Goal: Feedback & Contribution: Leave review/rating

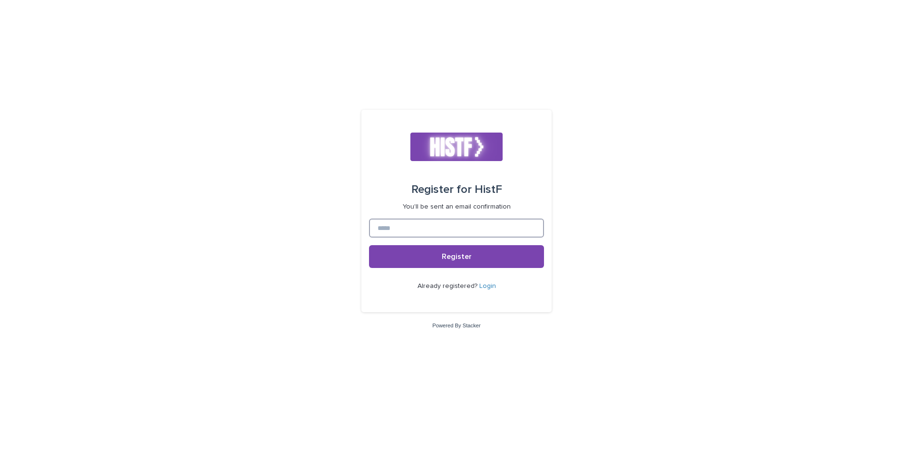
click at [474, 221] on input at bounding box center [456, 228] width 175 height 19
type input "**********"
click at [460, 254] on span "Register" at bounding box center [457, 257] width 30 height 8
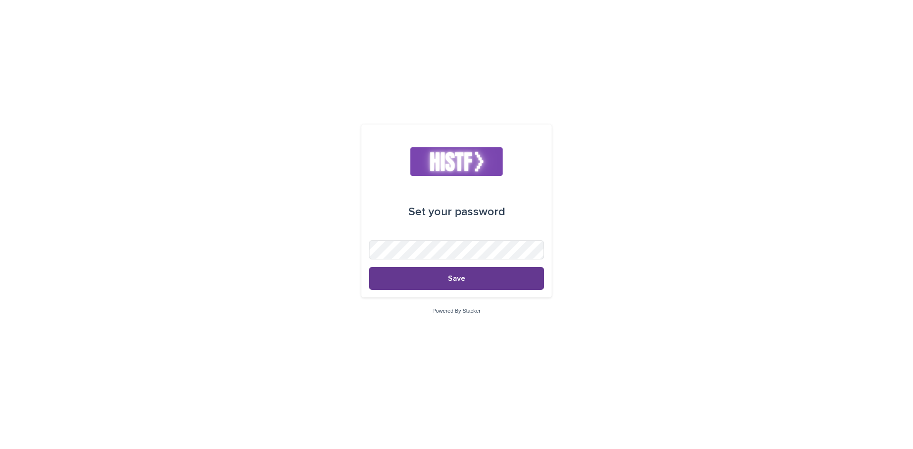
click at [493, 286] on button "Save" at bounding box center [456, 278] width 175 height 23
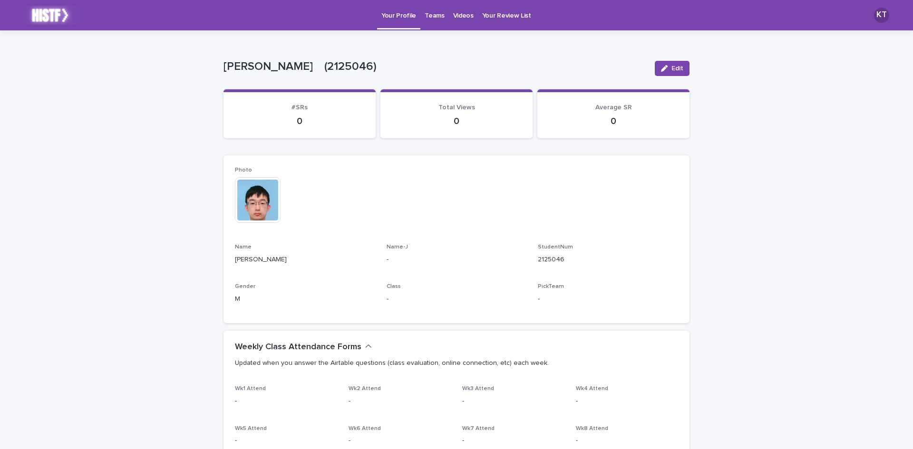
click at [247, 207] on img at bounding box center [258, 200] width 46 height 46
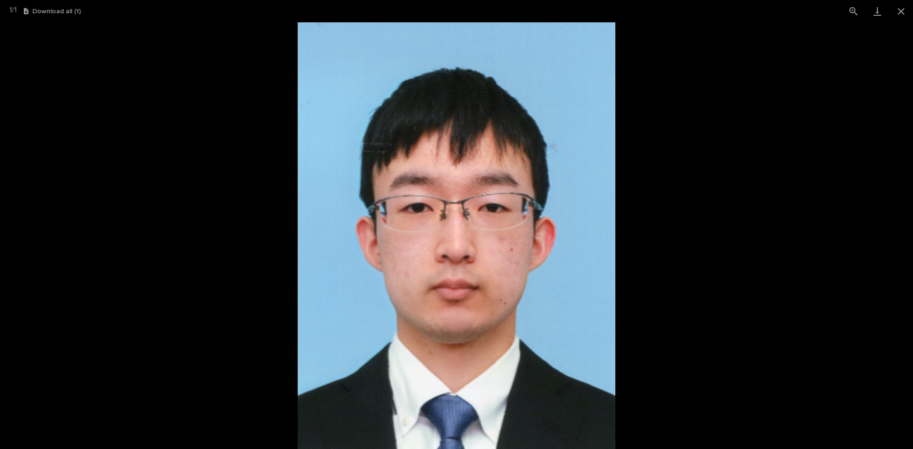
click at [701, 243] on picture at bounding box center [456, 235] width 913 height 427
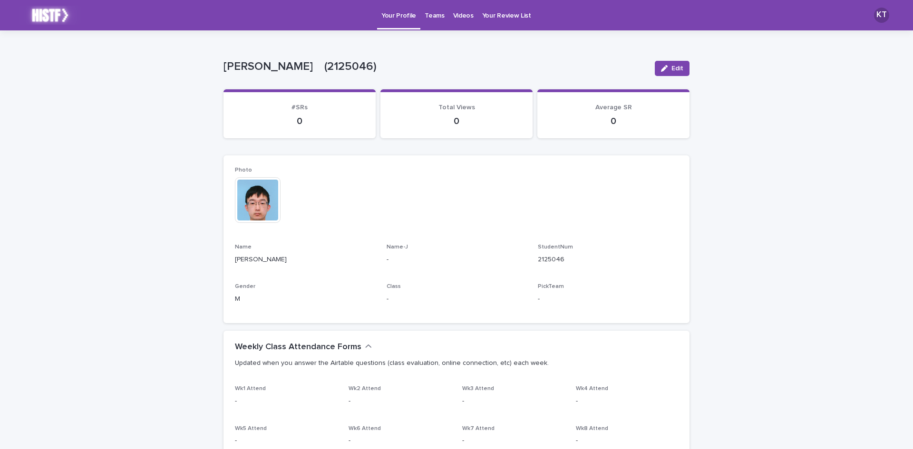
click at [424, 19] on p "Teams" at bounding box center [433, 10] width 19 height 20
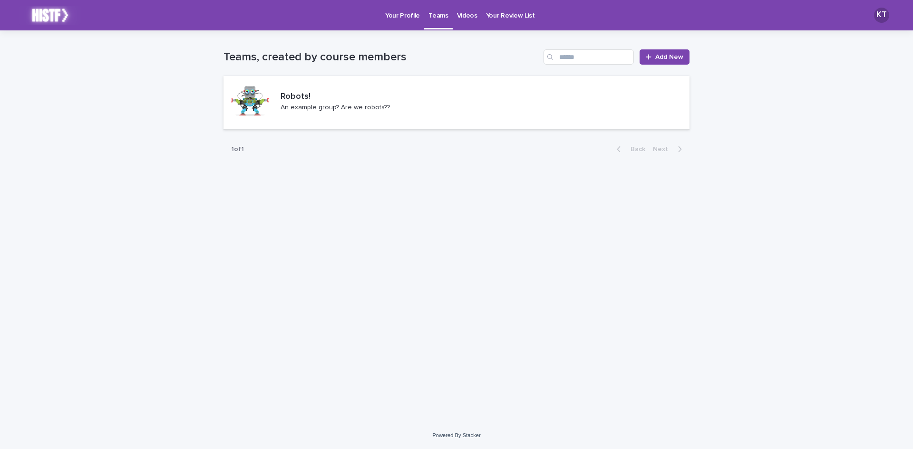
click at [463, 14] on p "Videos" at bounding box center [467, 10] width 20 height 20
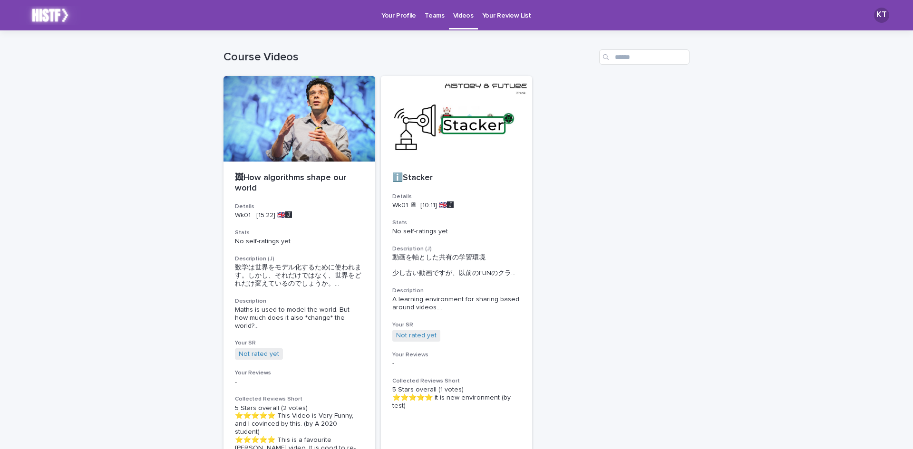
click at [513, 10] on p "Your Review List" at bounding box center [506, 10] width 49 height 20
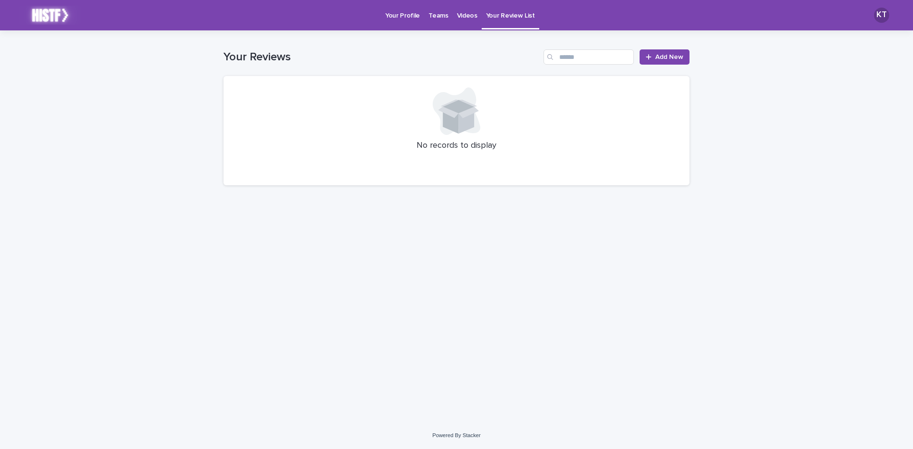
click at [470, 17] on p "Videos" at bounding box center [467, 10] width 20 height 20
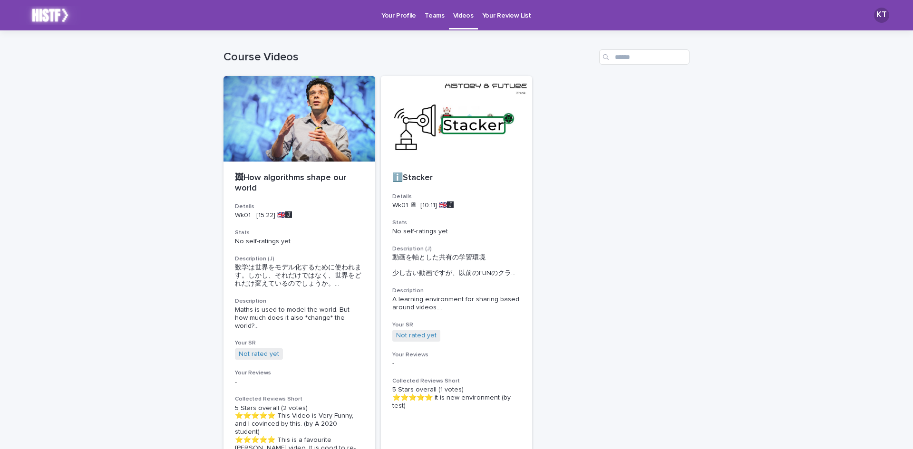
click at [433, 15] on p "Teams" at bounding box center [433, 10] width 19 height 20
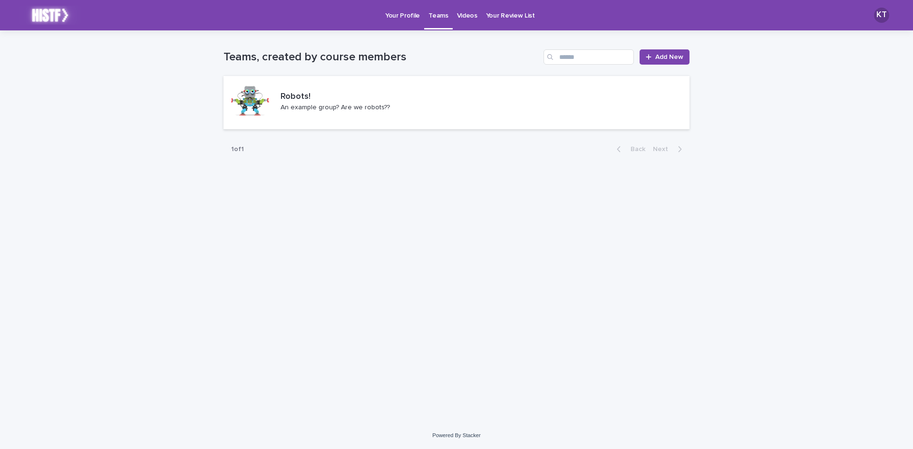
click at [408, 10] on p "Your Profile" at bounding box center [402, 10] width 35 height 20
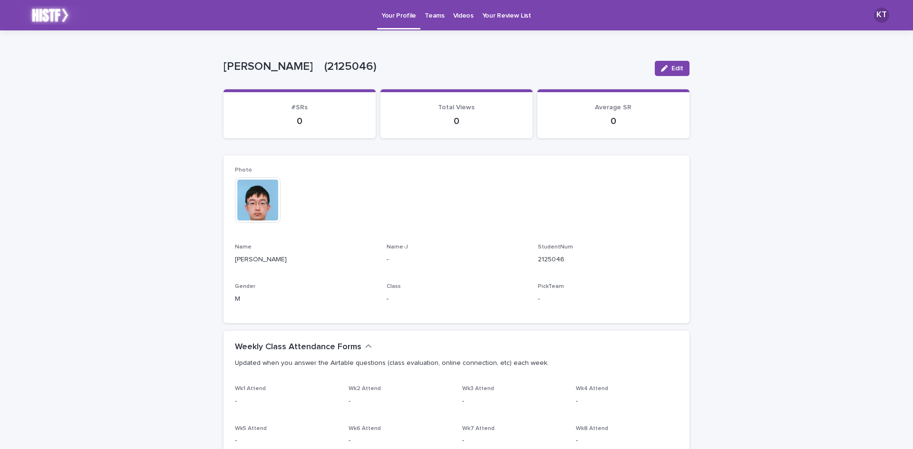
click at [426, 27] on link "Teams" at bounding box center [434, 14] width 28 height 29
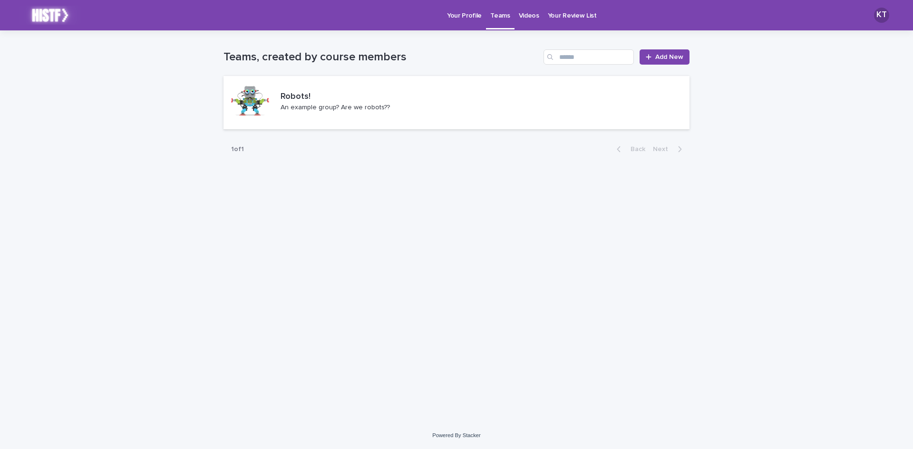
click at [522, 25] on link "Videos" at bounding box center [528, 14] width 29 height 29
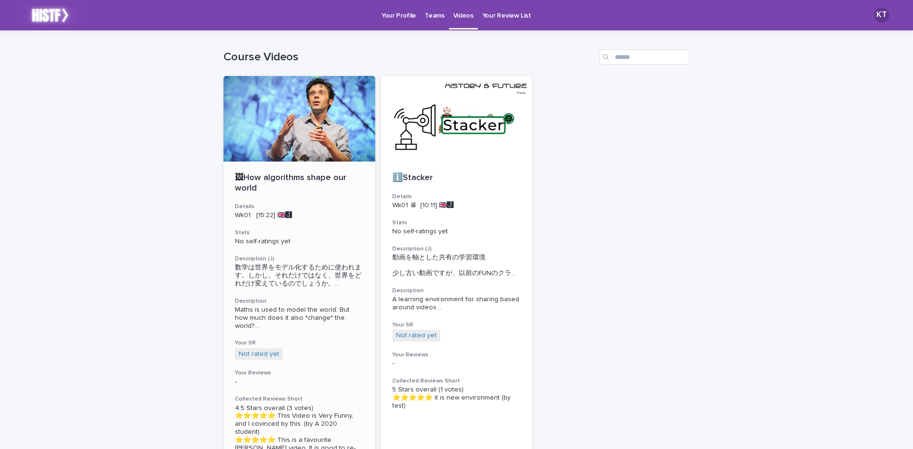
click at [309, 173] on p "🖼How algorithms shape our world" at bounding box center [299, 183] width 129 height 20
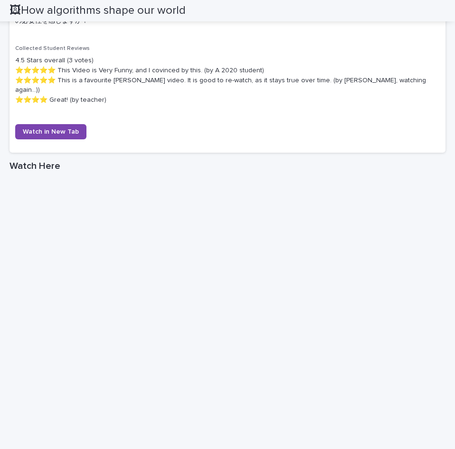
scroll to position [570, 0]
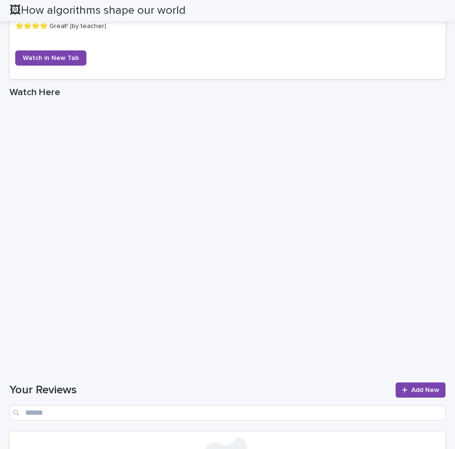
click at [284, 383] on h1 "Your Reviews" at bounding box center [200, 390] width 381 height 14
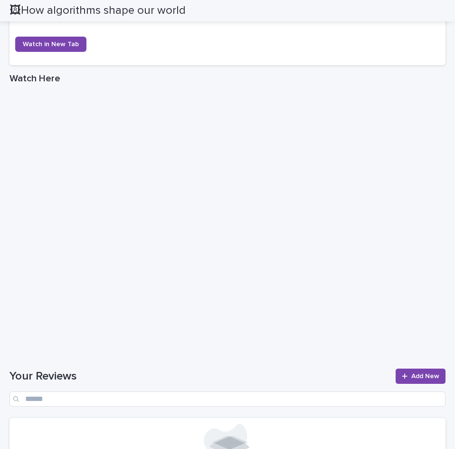
scroll to position [579, 0]
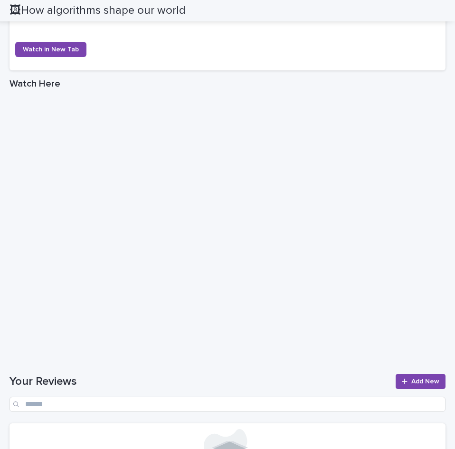
click at [234, 375] on h1 "Your Reviews" at bounding box center [200, 382] width 381 height 14
click at [246, 375] on h1 "Your Reviews" at bounding box center [200, 382] width 381 height 14
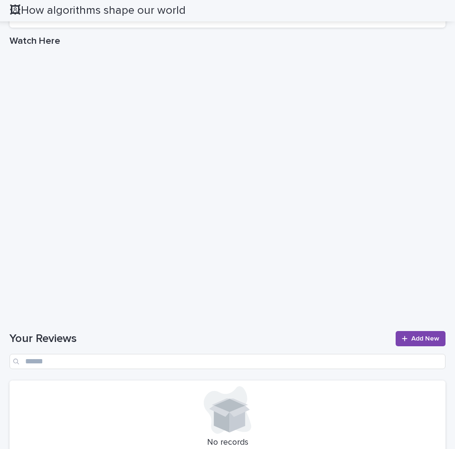
scroll to position [626, 0]
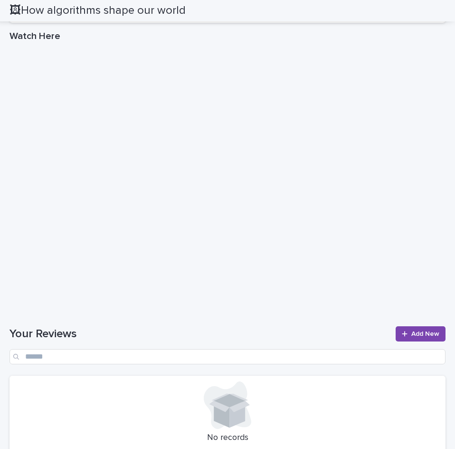
click at [299, 307] on div "Loading... Saving… Your Reviews Add New No records" at bounding box center [228, 393] width 436 height 172
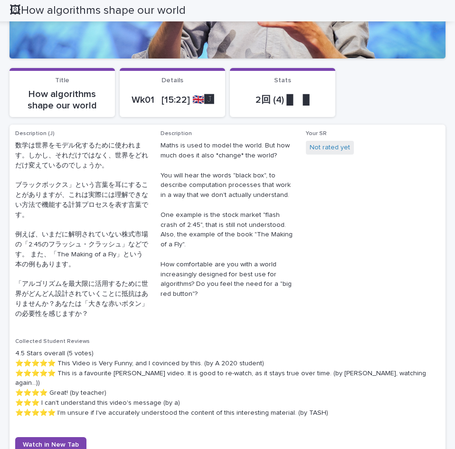
scroll to position [171, 0]
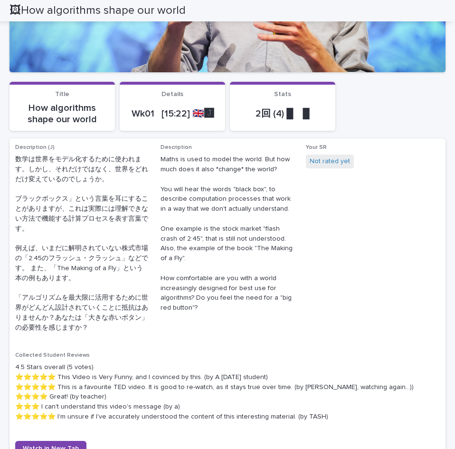
scroll to position [238, 0]
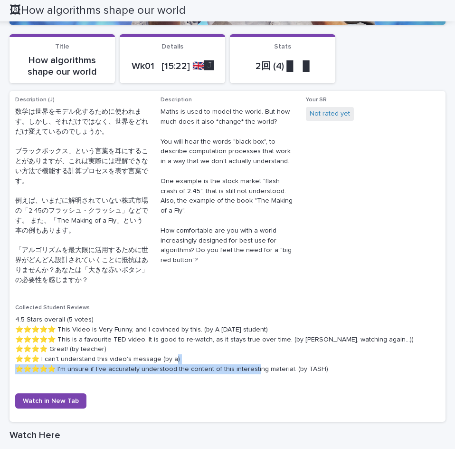
drag, startPoint x: 61, startPoint y: 368, endPoint x: 290, endPoint y: 378, distance: 229.3
click at [290, 378] on div "Collected Student Reviews 4.5 Stars overall (5 votes) ⭐️⭐️⭐️⭐️⭐️ This Video is …" at bounding box center [227, 342] width 425 height 77
copy p "I'm unsure if I've accurately understood the content of this interesting materi…"
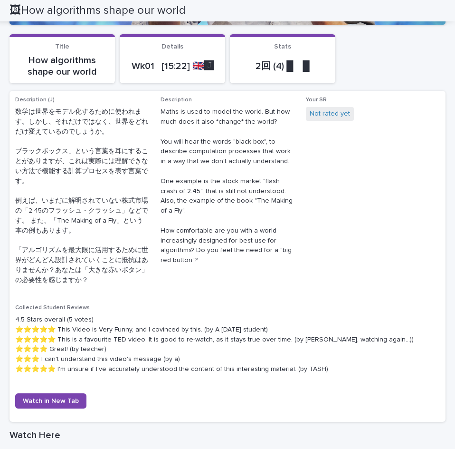
click at [362, 298] on div "Description (J) 数学は世界をモデル化するために使われます。しかし、それだけではなく、世界をどれだけ変えているのでしょうか。 ブラックボックス」…" at bounding box center [227, 255] width 425 height 319
drag, startPoint x: 178, startPoint y: 9, endPoint x: 29, endPoint y: 15, distance: 148.4
click at [29, 15] on h2 "🖼How algorithms shape our world" at bounding box center [98, 11] width 176 height 14
click at [26, 15] on h2 "🖼How algorithms shape our world" at bounding box center [98, 11] width 176 height 14
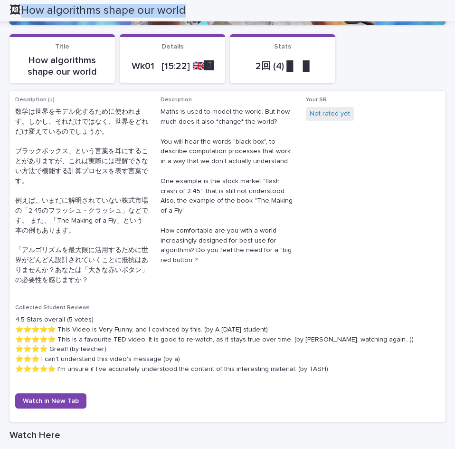
drag, startPoint x: 21, startPoint y: 12, endPoint x: 202, endPoint y: 14, distance: 181.1
click at [202, 14] on div "🖼How algorithms shape our world" at bounding box center [224, 10] width 429 height 21
copy h2 "ow algorithms shape our world"
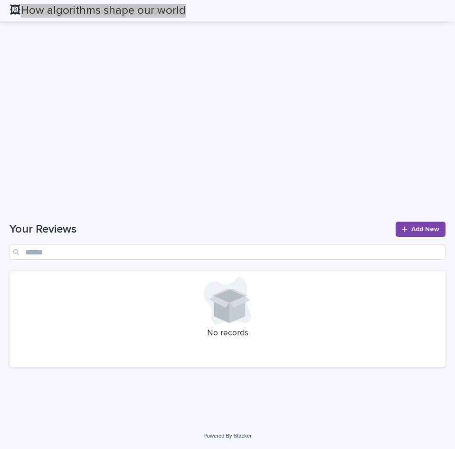
scroll to position [780, 0]
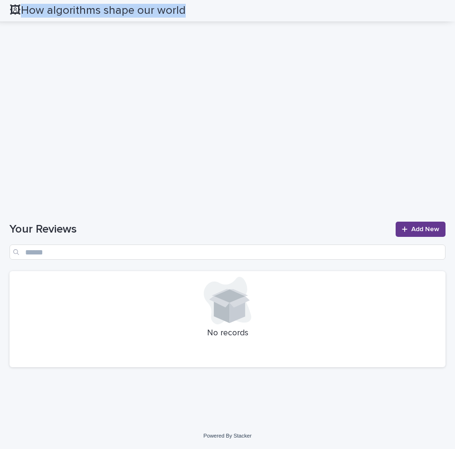
click at [412, 231] on span "Add New" at bounding box center [426, 229] width 28 height 7
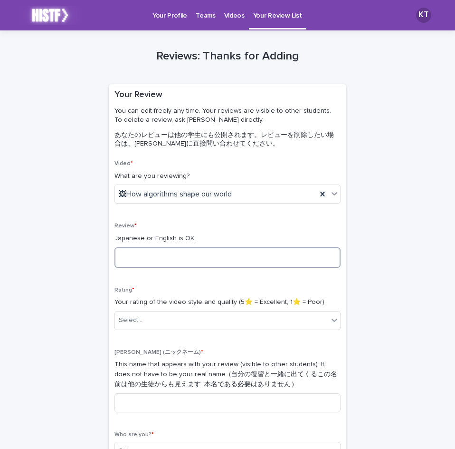
click at [298, 259] on textarea at bounding box center [228, 257] width 226 height 20
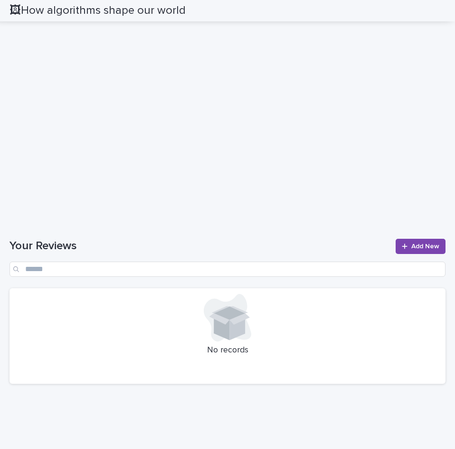
scroll to position [800, 0]
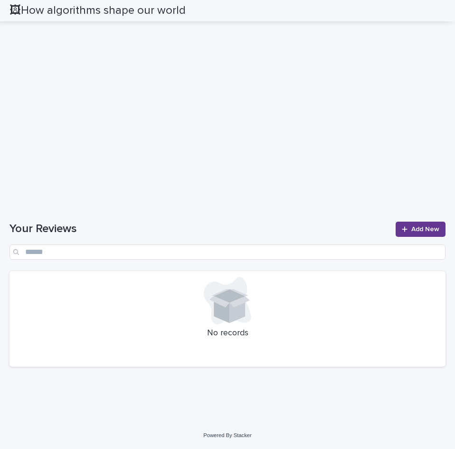
click at [396, 227] on link "Add New" at bounding box center [421, 228] width 50 height 15
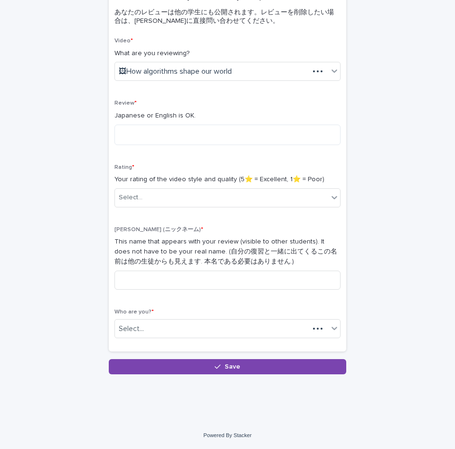
scroll to position [123, 0]
click at [226, 136] on textarea at bounding box center [228, 135] width 226 height 20
type textarea "*"
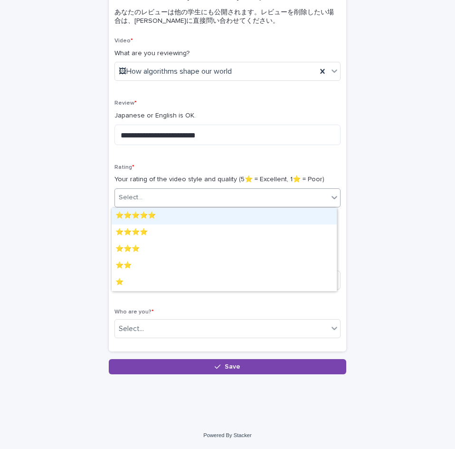
click at [313, 196] on div "Select..." at bounding box center [221, 198] width 213 height 16
click at [178, 216] on div "⭐️⭐️⭐️⭐️⭐️" at bounding box center [224, 216] width 225 height 17
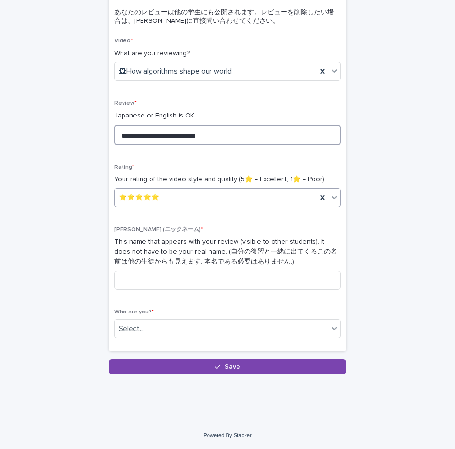
click at [311, 136] on textarea "**********" at bounding box center [228, 135] width 226 height 20
type textarea "**********"
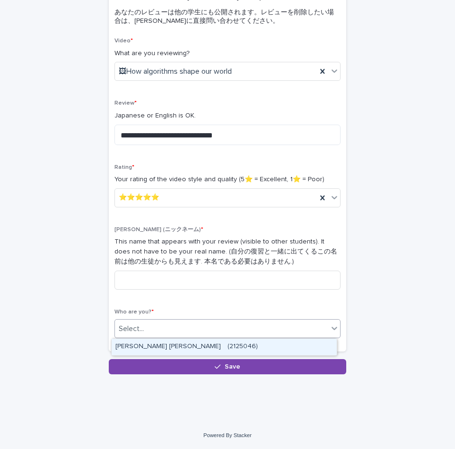
click at [220, 328] on div "Select..." at bounding box center [221, 329] width 213 height 16
click at [221, 345] on div "Kenta Tada　(2125046)" at bounding box center [224, 346] width 225 height 17
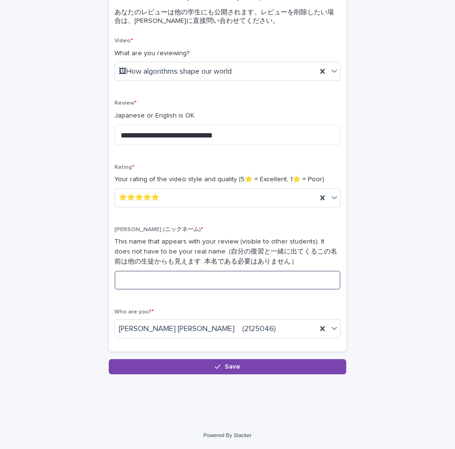
click at [210, 279] on input at bounding box center [228, 279] width 226 height 19
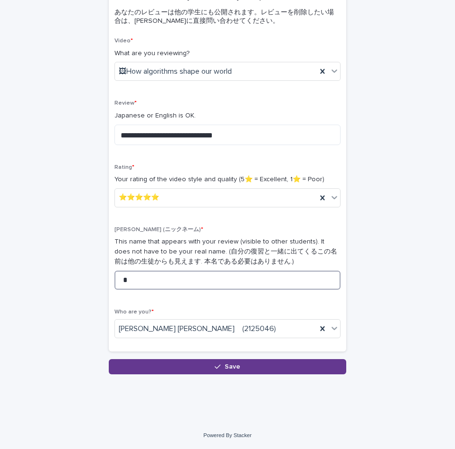
type input "*"
click at [253, 364] on button "Save" at bounding box center [228, 366] width 238 height 15
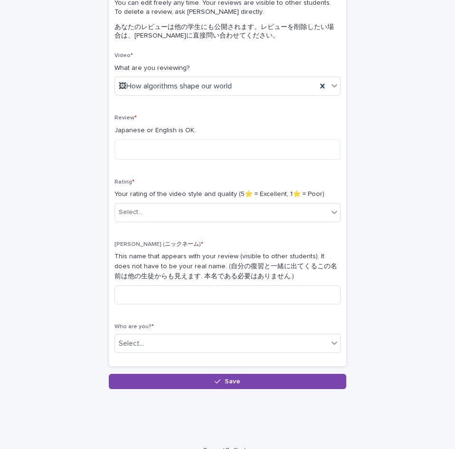
scroll to position [123, 0]
